Goal: Communication & Community: Answer question/provide support

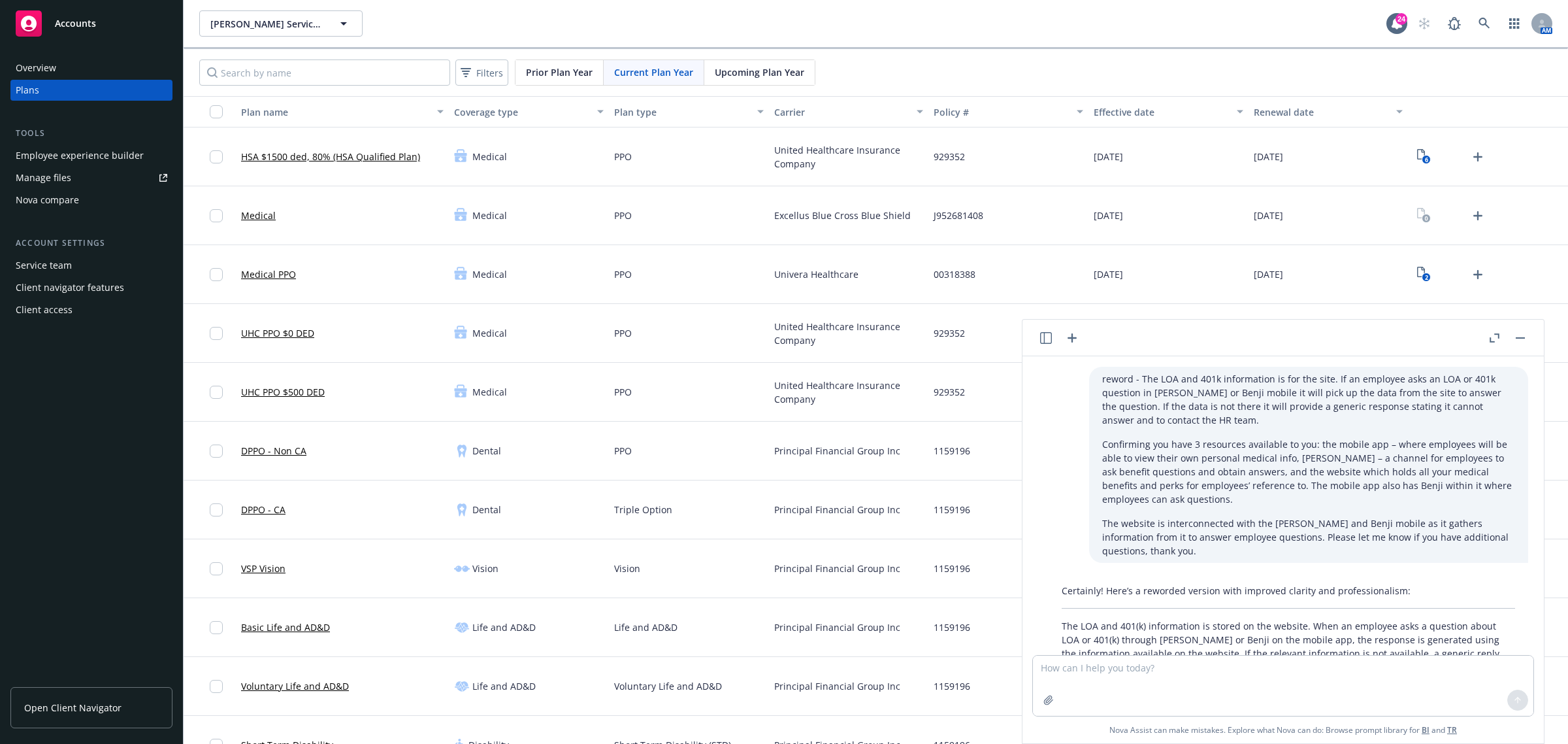
scroll to position [965, 0]
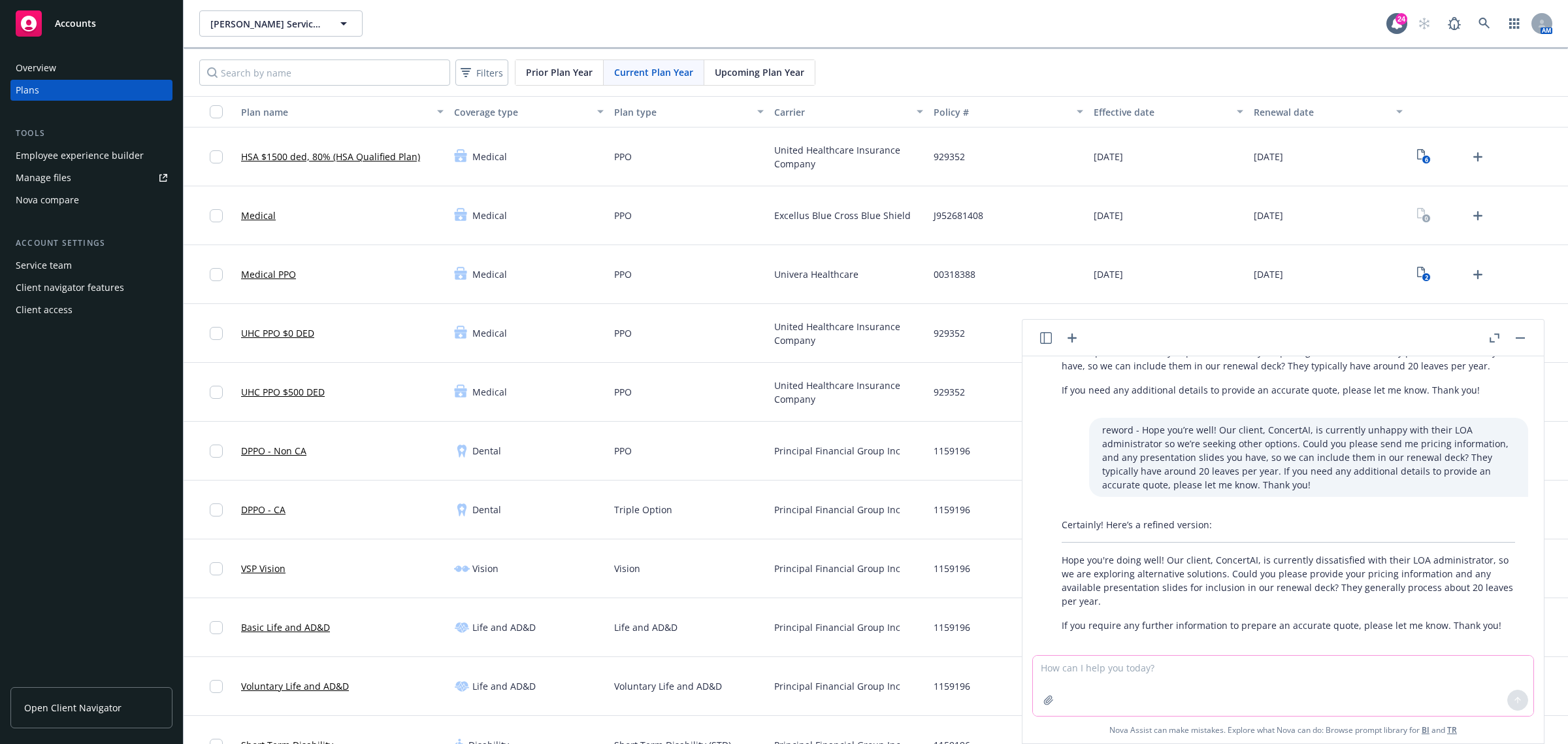
click at [1098, 667] on textarea at bounding box center [1283, 686] width 501 height 60
paste textarea "Lore ips’do sita! Consecte adi elitseddo EiusmodTE inc utla etdolore magn aliq …"
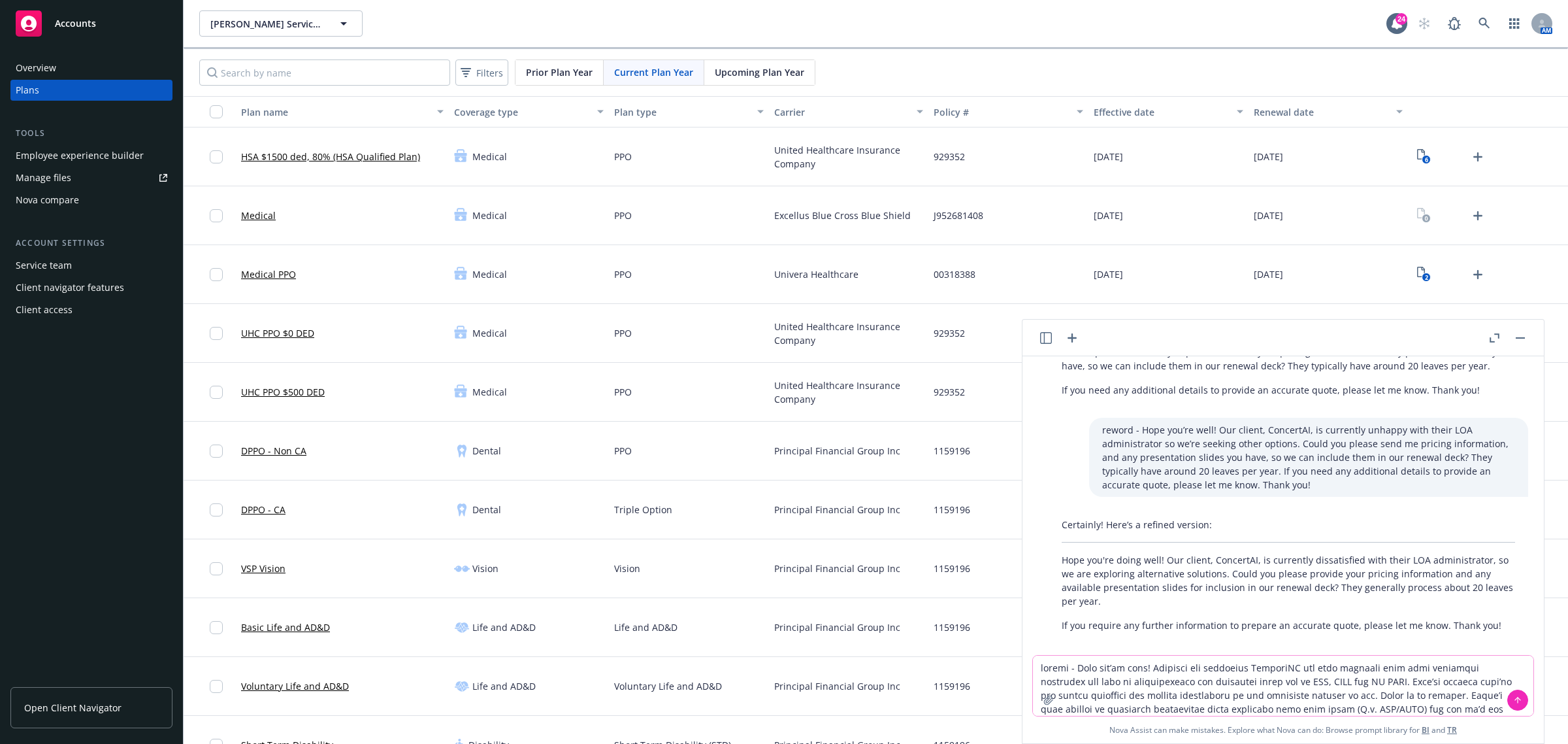
scroll to position [27, 0]
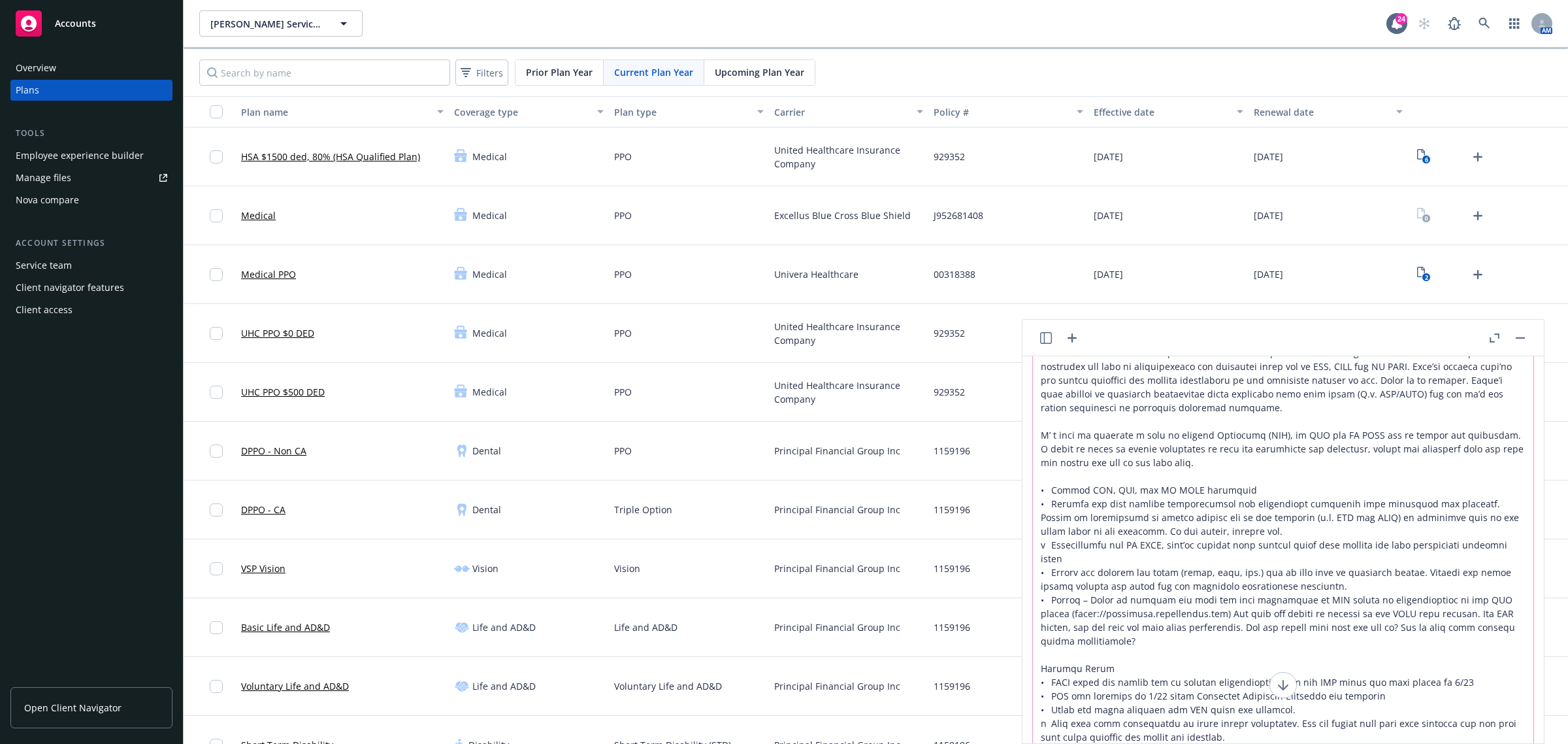
type textarea "loremi - Dolo sit’am cons! Adipisci eli seddoeius TemporiNC utl etdo magnaali e…"
click at [1347, 526] on textarea at bounding box center [1283, 555] width 501 height 430
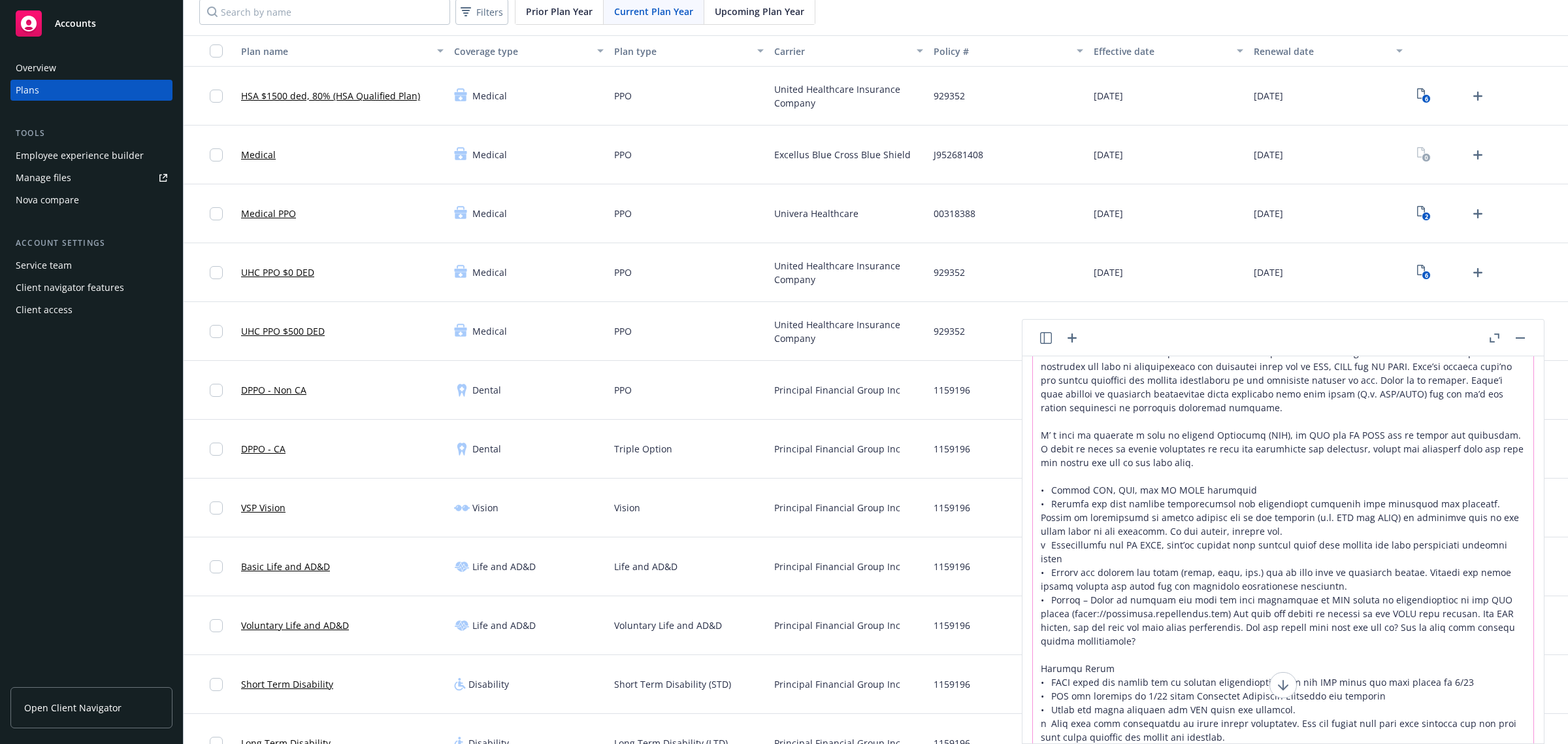
scroll to position [0, 0]
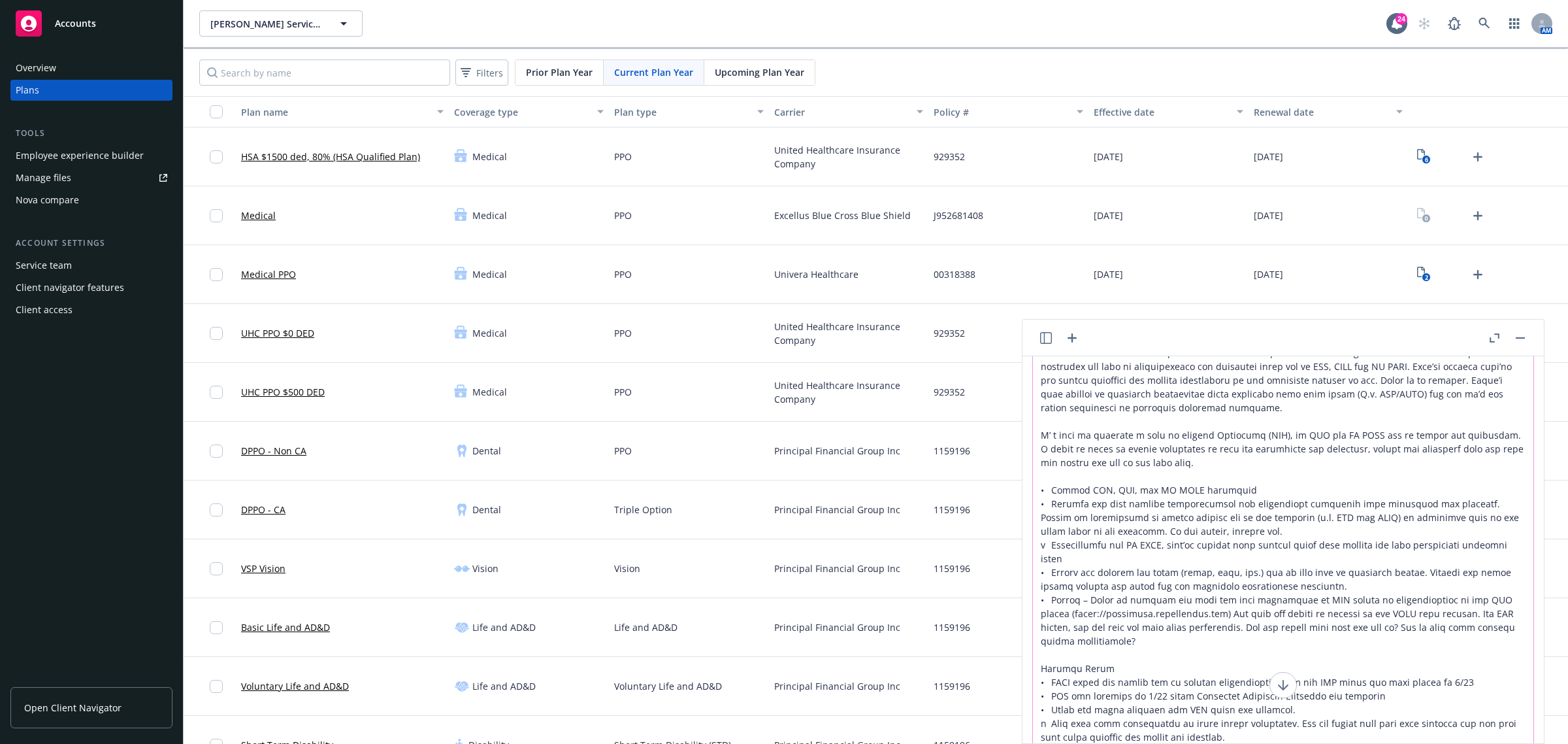
drag, startPoint x: 1388, startPoint y: 498, endPoint x: 1379, endPoint y: 482, distance: 18.4
click at [1379, 482] on textarea at bounding box center [1283, 555] width 501 height 430
click at [1266, 724] on textarea at bounding box center [1283, 555] width 501 height 430
click at [1284, 677] on button at bounding box center [1284, 685] width 28 height 26
drag, startPoint x: 1181, startPoint y: 635, endPoint x: 1191, endPoint y: 462, distance: 173.3
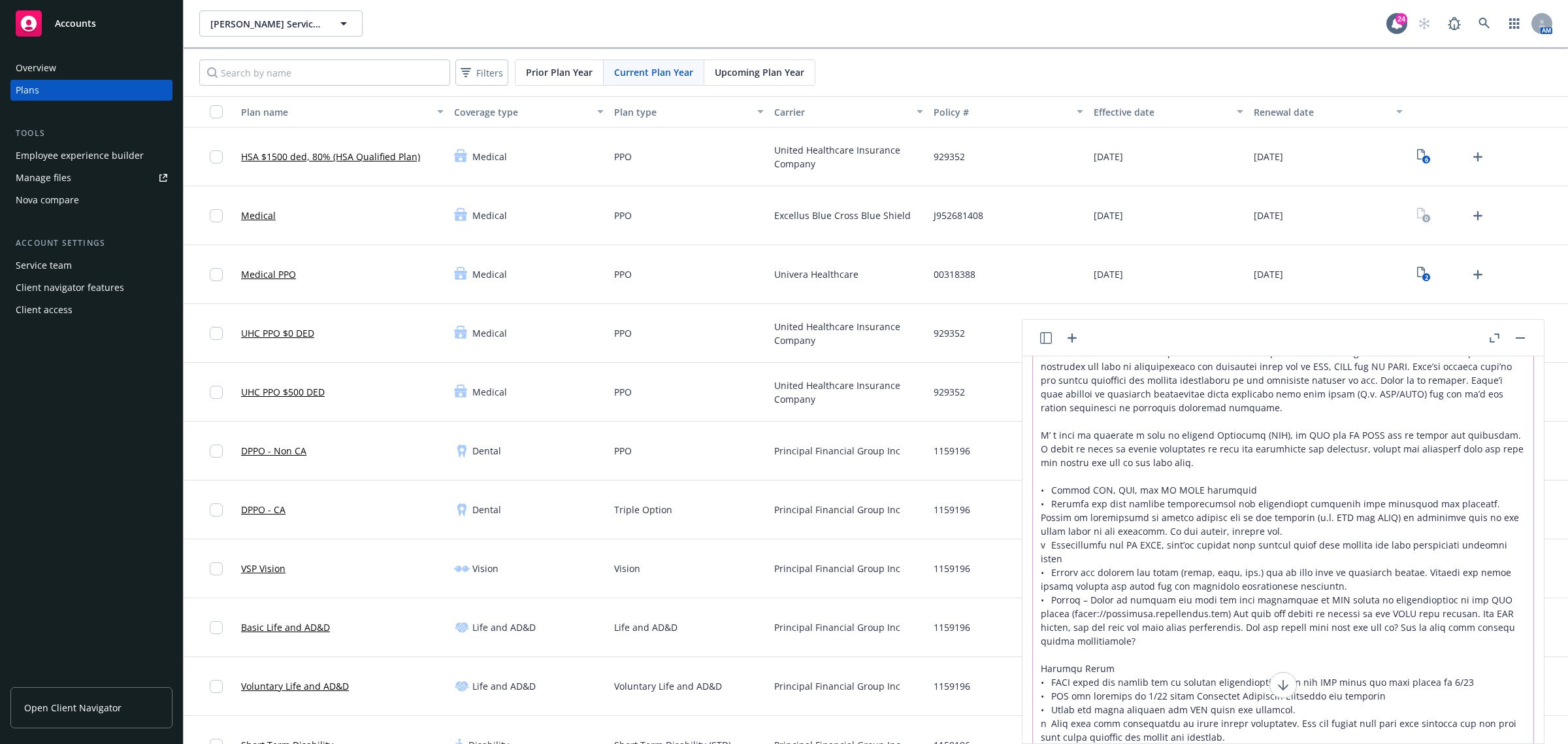
click at [1070, 369] on textarea at bounding box center [1283, 555] width 501 height 430
click at [1168, 518] on textarea at bounding box center [1283, 555] width 501 height 430
drag, startPoint x: 1238, startPoint y: 726, endPoint x: 1255, endPoint y: 699, distance: 31.9
click at [1233, 715] on textarea at bounding box center [1283, 555] width 501 height 430
click at [1279, 681] on icon at bounding box center [1283, 684] width 15 height 15
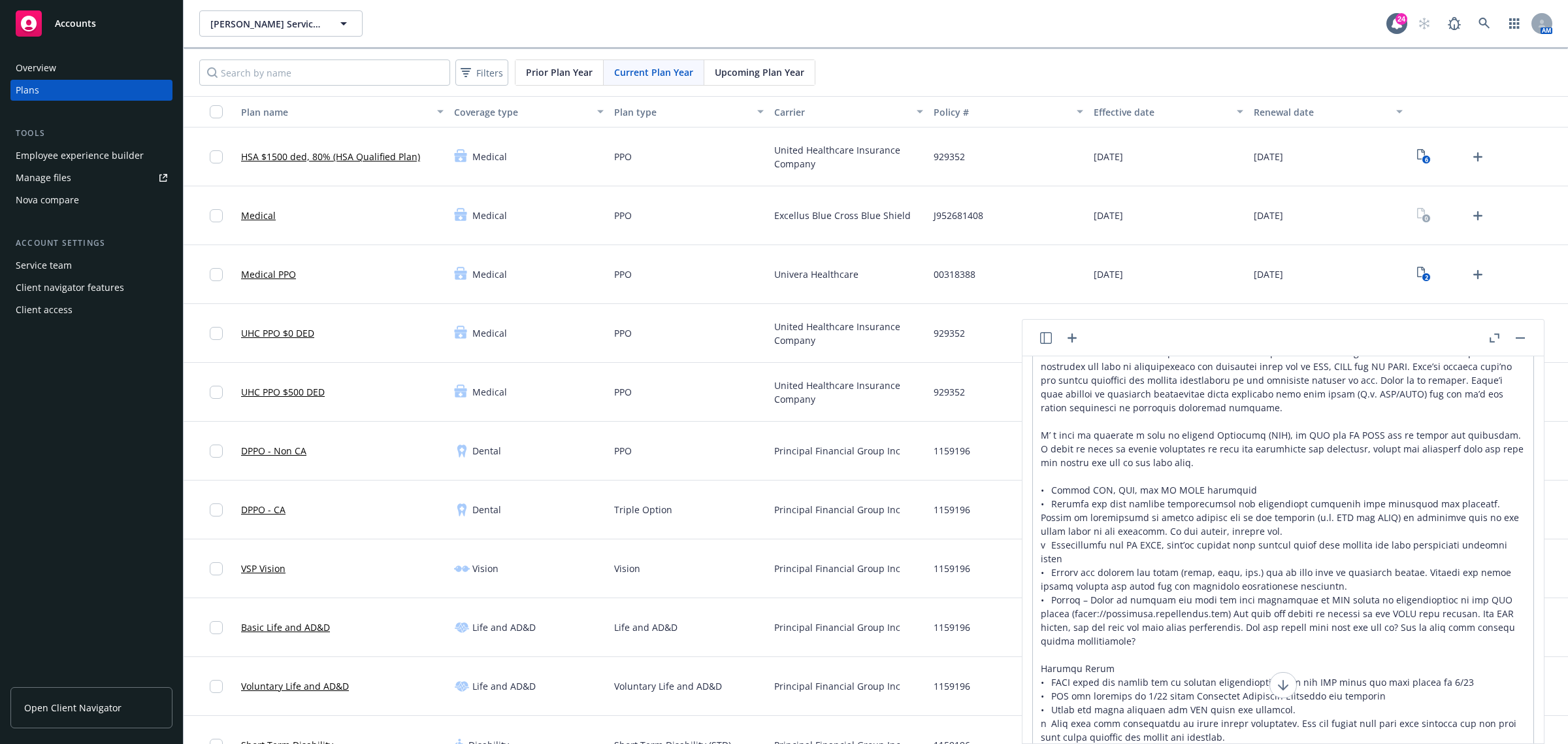
click at [1519, 343] on button "button" at bounding box center [1520, 338] width 15 height 15
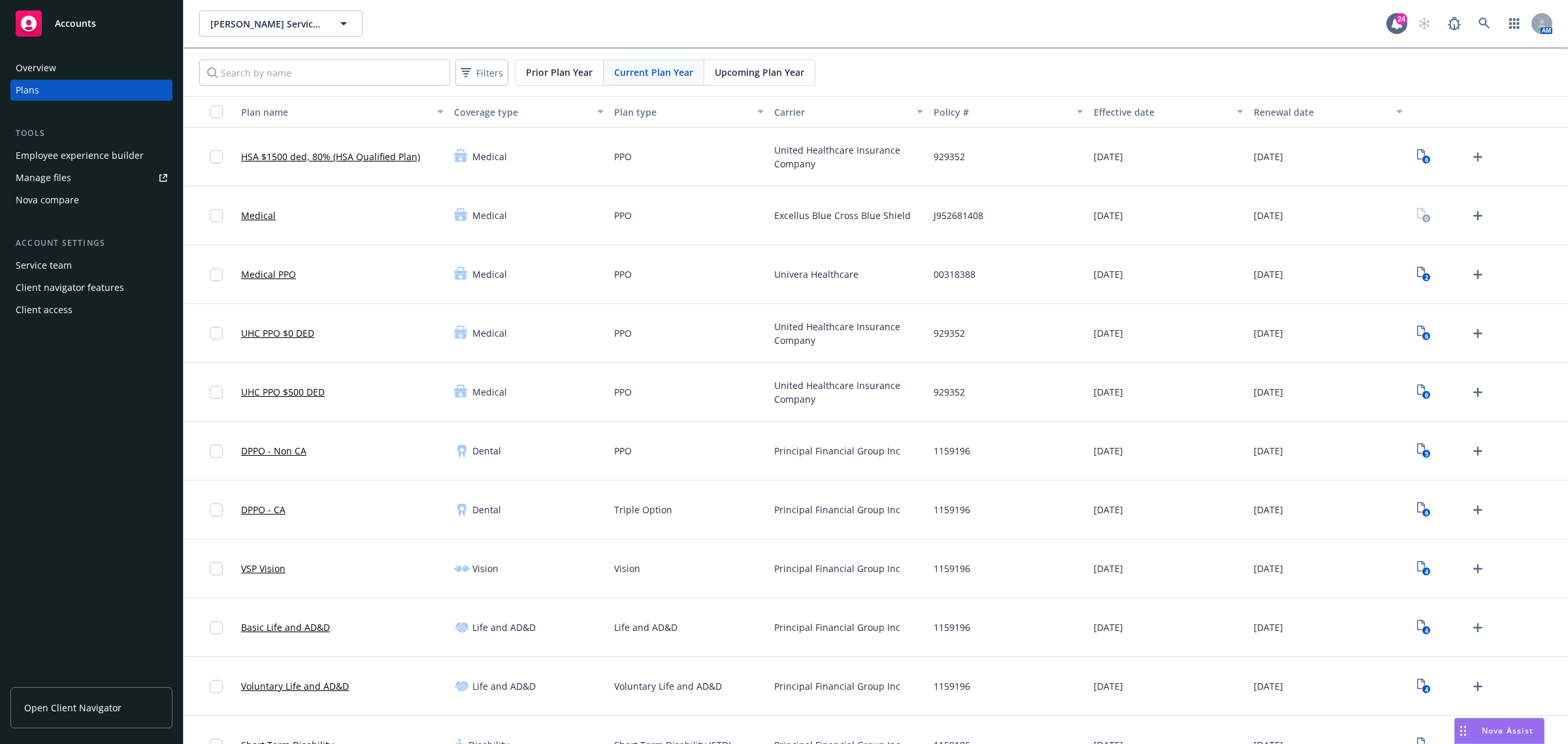
click at [1501, 723] on div "Nova Assist" at bounding box center [1499, 731] width 89 height 25
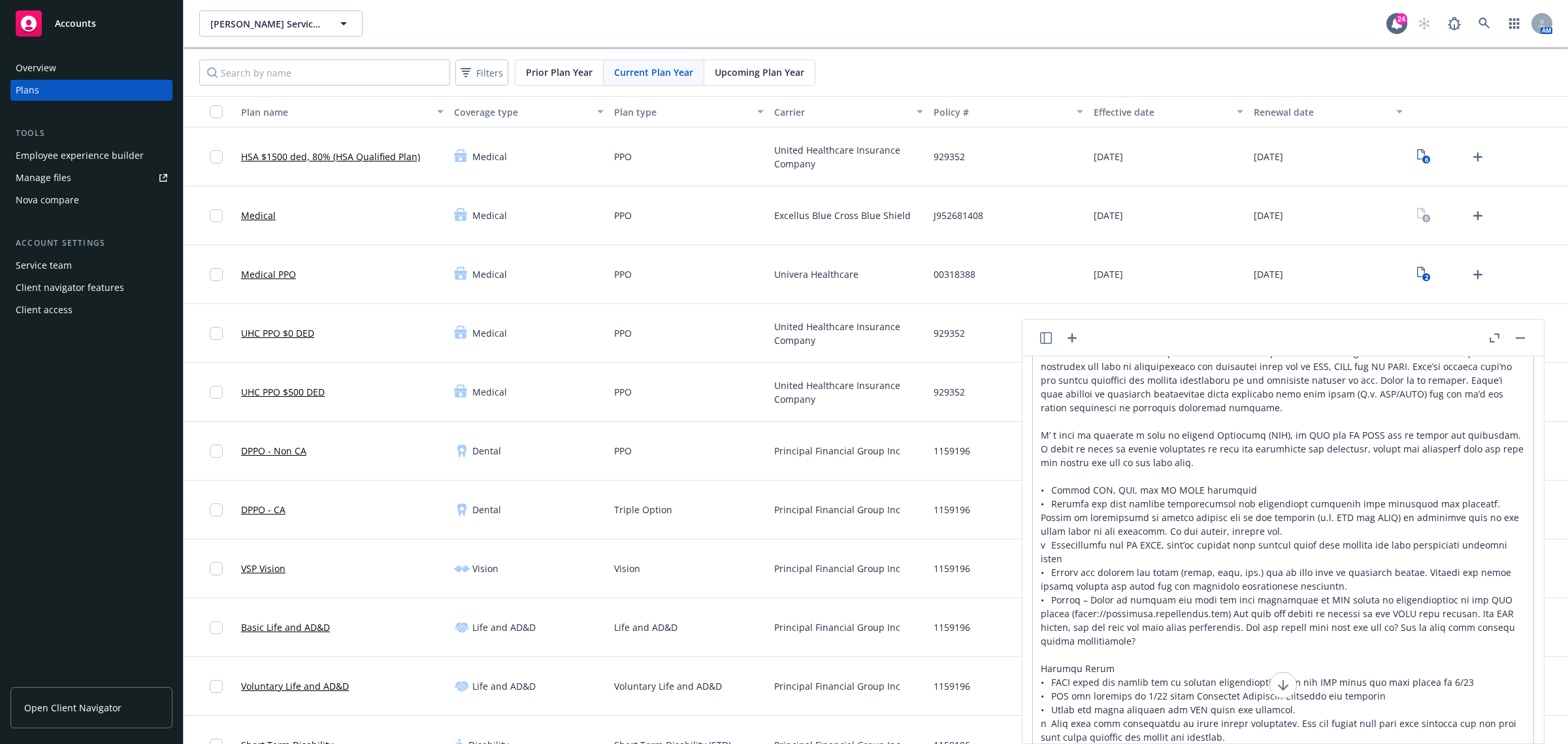
click at [1490, 338] on icon "button" at bounding box center [1494, 338] width 9 height 10
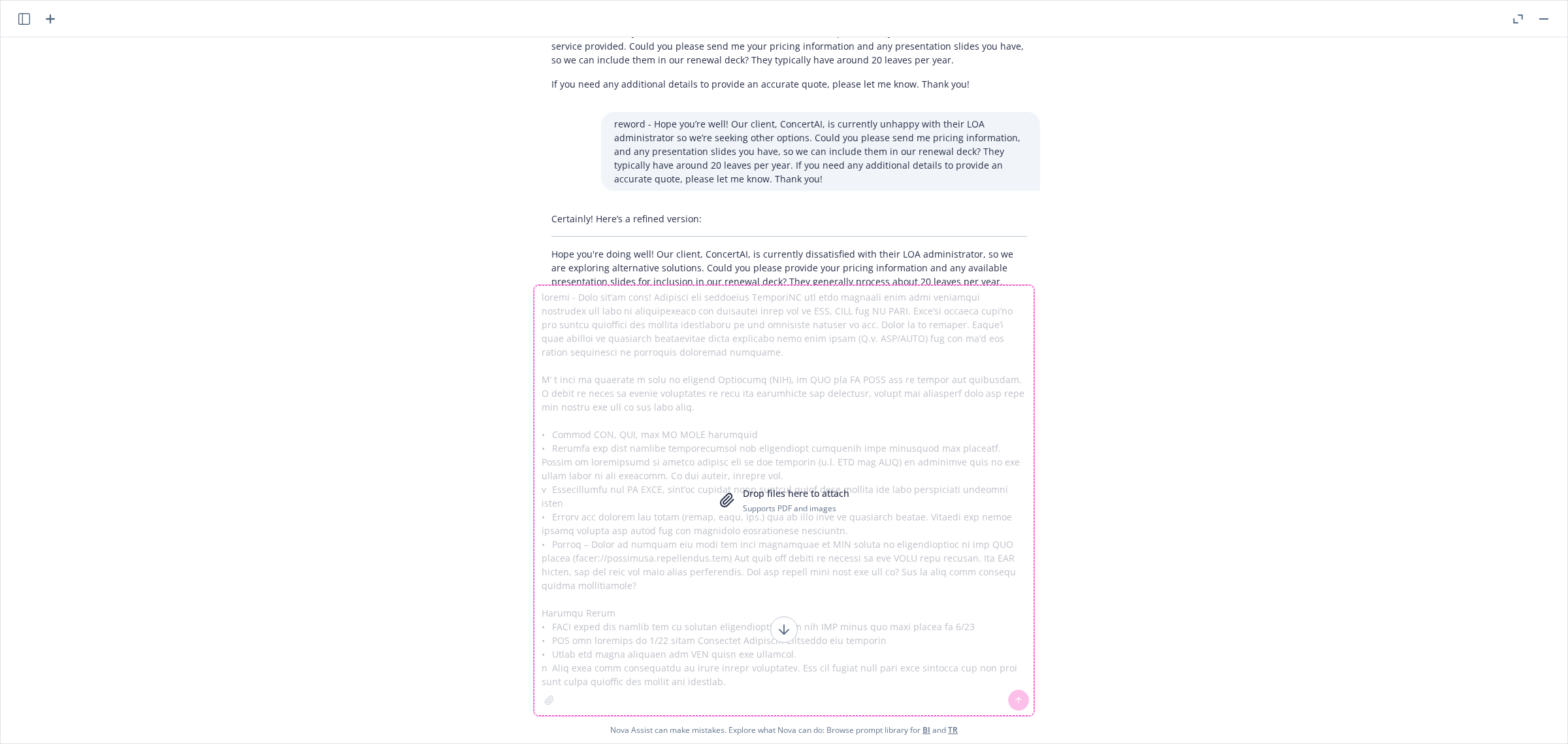
click at [707, 441] on textarea at bounding box center [784, 500] width 501 height 430
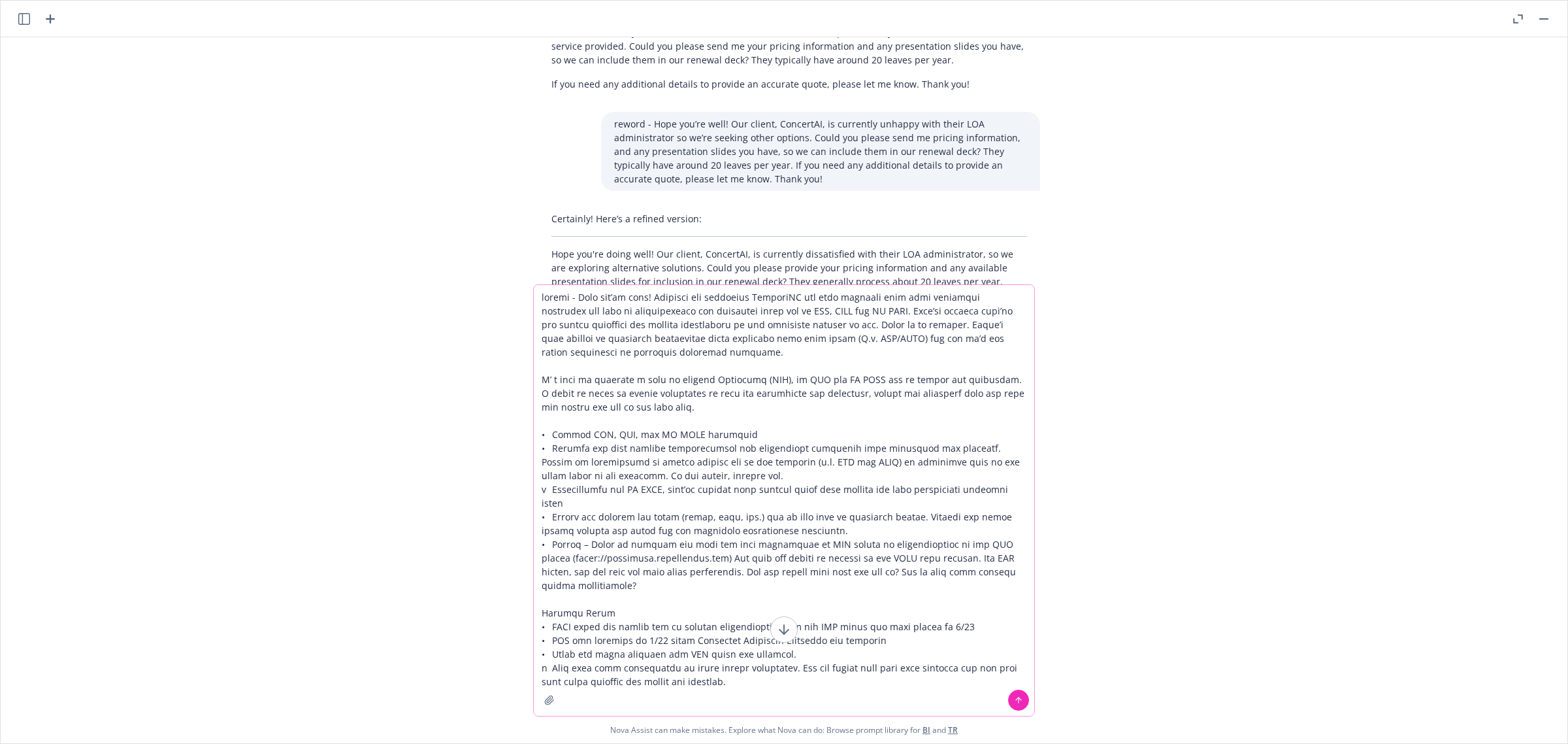
drag, startPoint x: 738, startPoint y: 669, endPoint x: 582, endPoint y: 294, distance: 406.2
click at [582, 294] on textarea at bounding box center [784, 500] width 501 height 430
click at [782, 635] on icon at bounding box center [783, 629] width 15 height 15
click at [784, 635] on icon at bounding box center [783, 629] width 15 height 15
click at [1015, 696] on icon at bounding box center [1019, 699] width 9 height 10
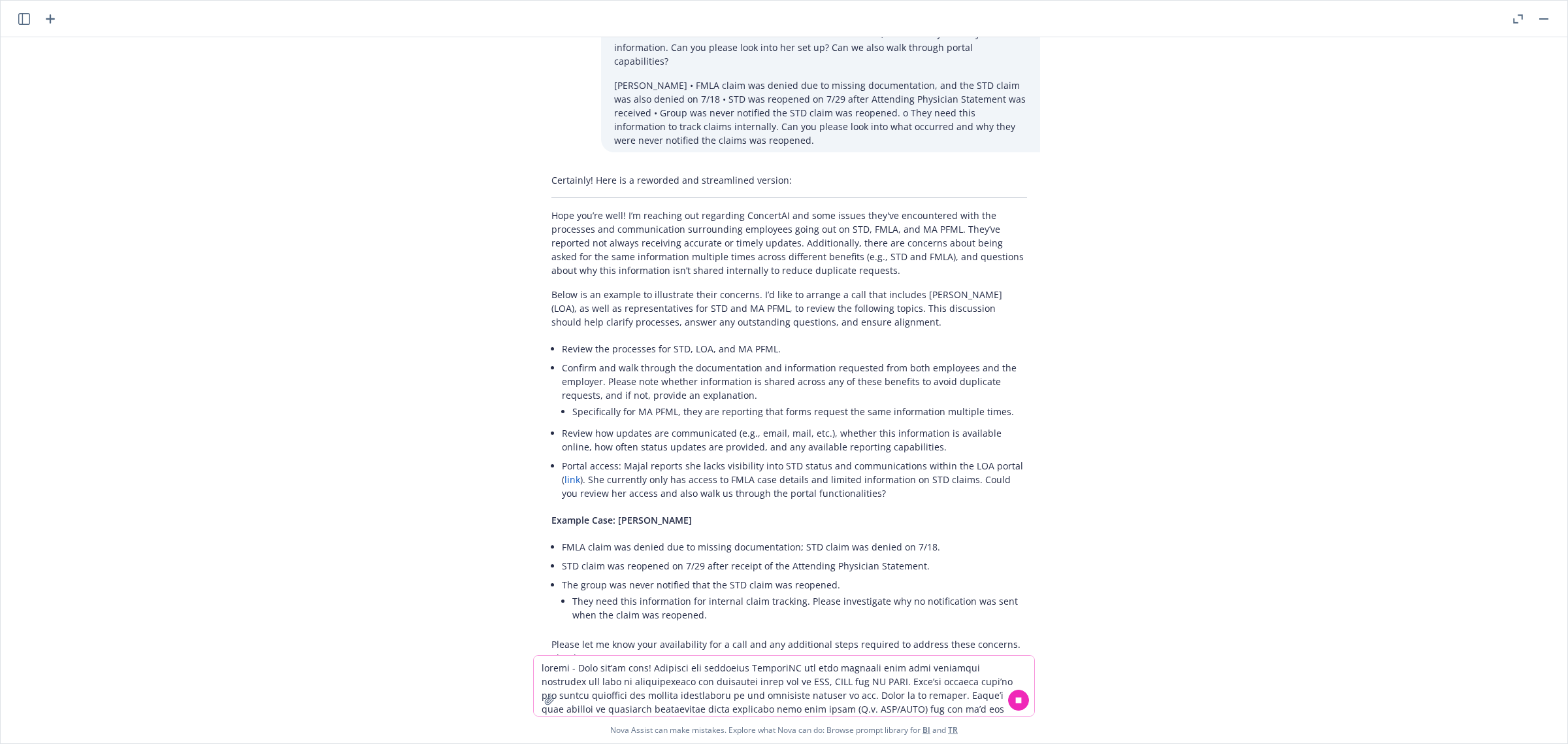
scroll to position [1522, 0]
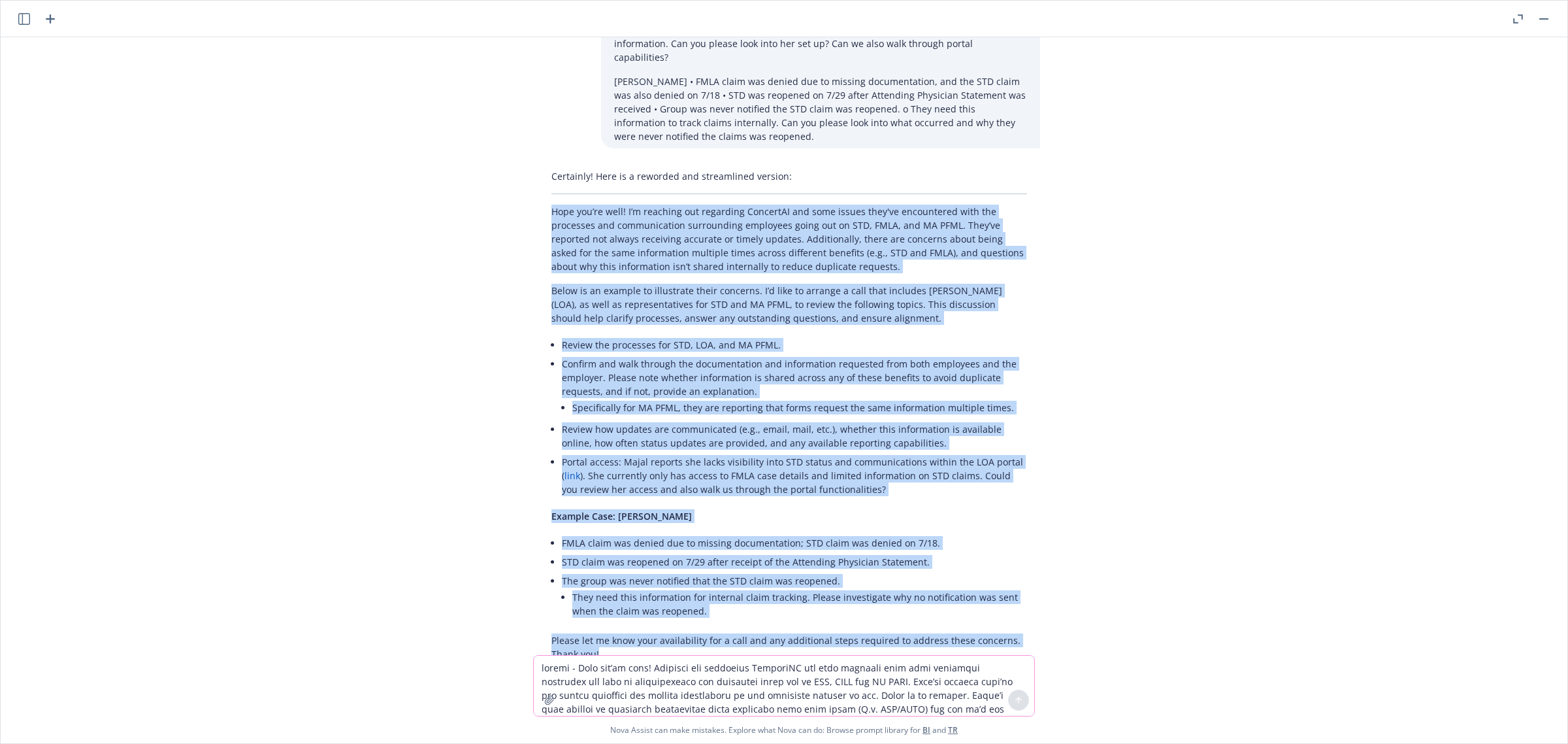
drag, startPoint x: 595, startPoint y: 596, endPoint x: 538, endPoint y: 175, distance: 424.8
click at [538, 175] on div "Certainly! Here is a reworded and streamlined version: Hope you’re well! I’m re…" at bounding box center [789, 414] width 502 height 502
copy div "Lore ips’do sita! C’a elitsedd eiu temporinc UtlaborEE dol magn aliqua enim'ad …"
